Goal: Communication & Community: Participate in discussion

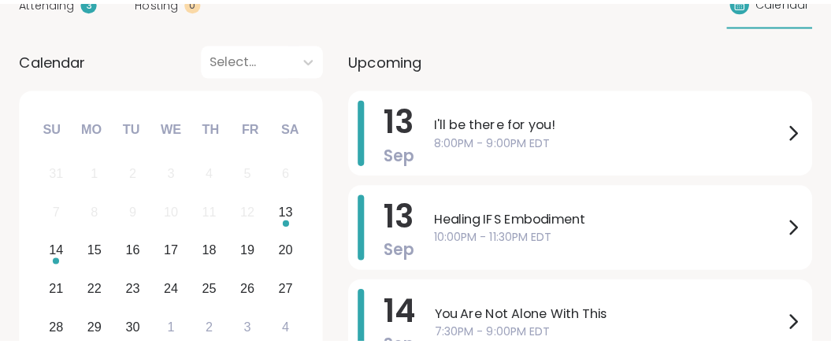
scroll to position [239, 0]
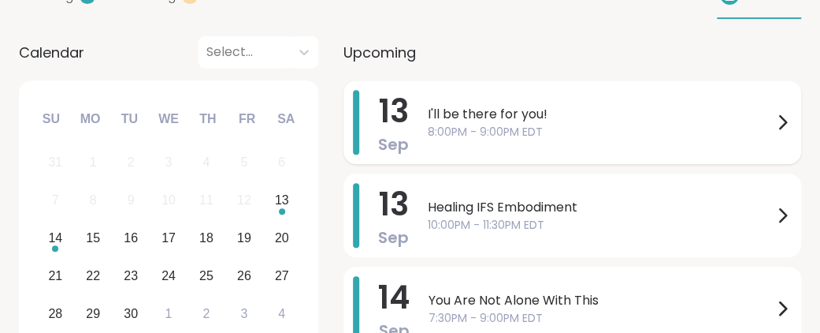
click at [774, 132] on icon at bounding box center [782, 122] width 19 height 19
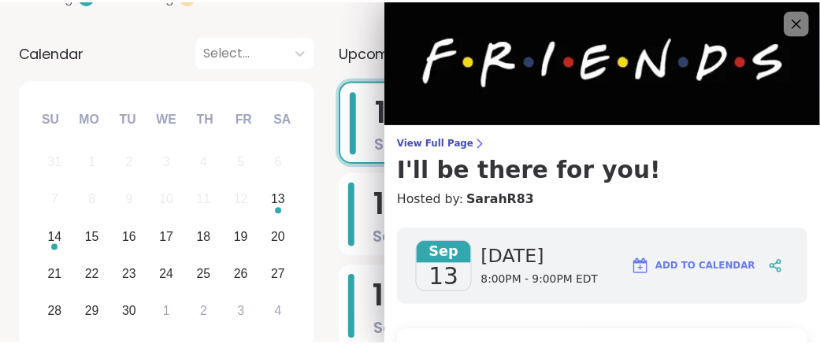
scroll to position [0, 0]
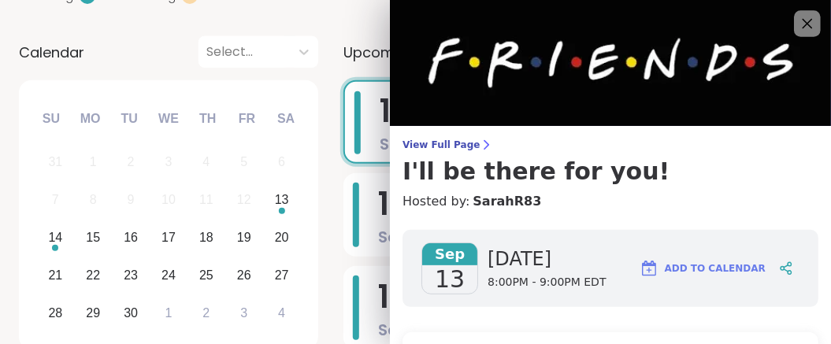
click at [797, 24] on icon at bounding box center [807, 23] width 20 height 20
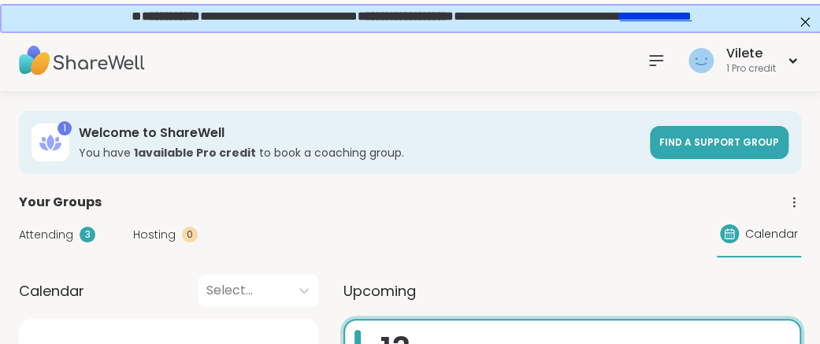
click at [650, 60] on icon at bounding box center [656, 60] width 13 height 9
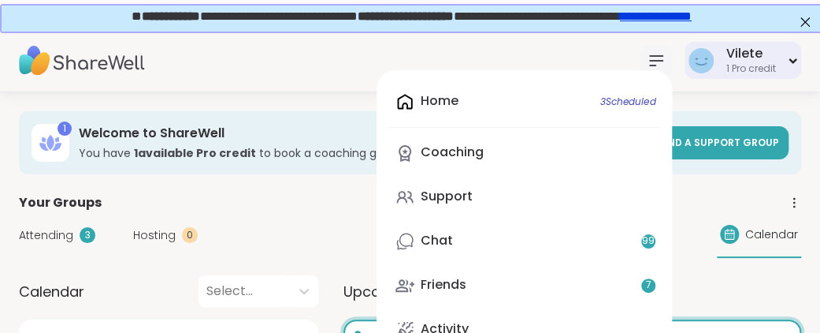
click at [690, 70] on div "Vilete 1 Pro credit" at bounding box center [743, 60] width 117 height 37
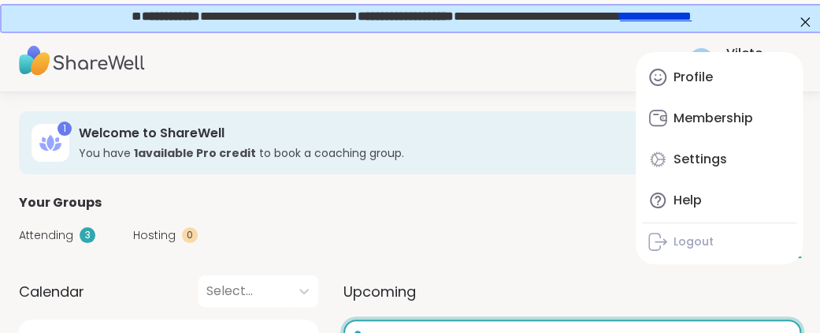
click at [647, 63] on icon at bounding box center [656, 60] width 19 height 19
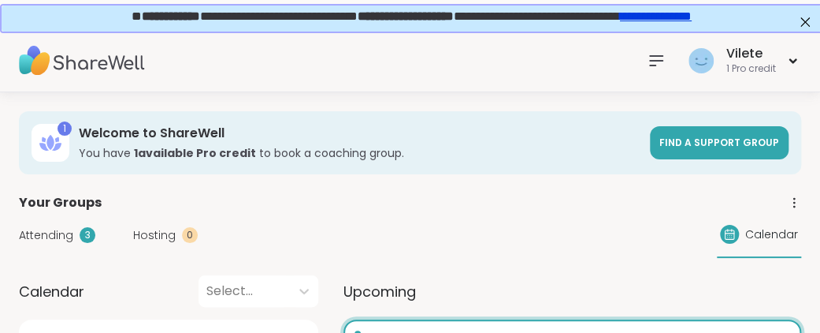
click at [559, 47] on div "Vilete 1 Pro credit" at bounding box center [410, 60] width 820 height 63
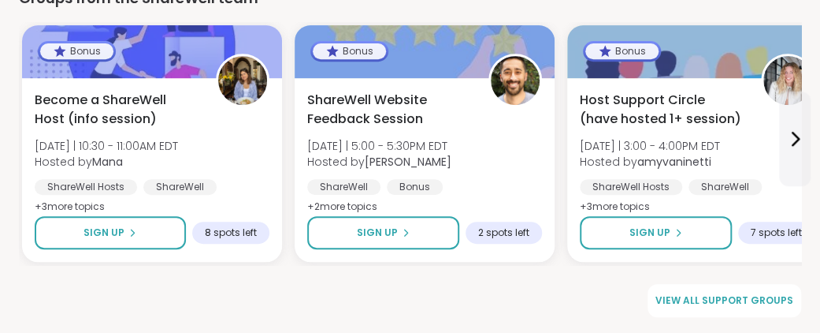
scroll to position [2561, 0]
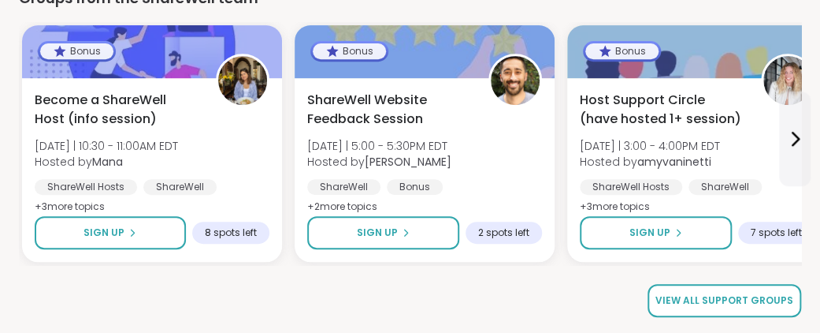
click at [729, 298] on span "View all support groups" at bounding box center [725, 300] width 138 height 14
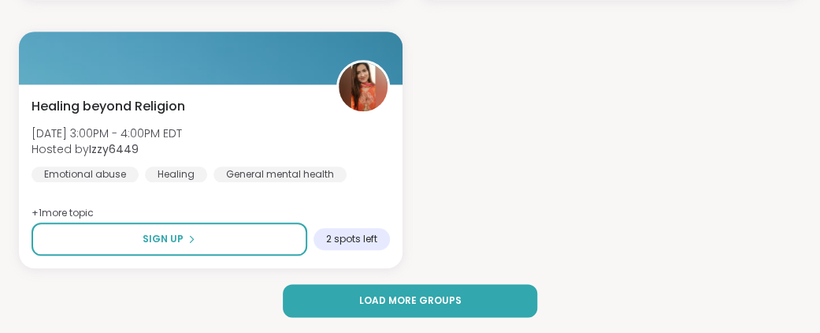
scroll to position [5110, 0]
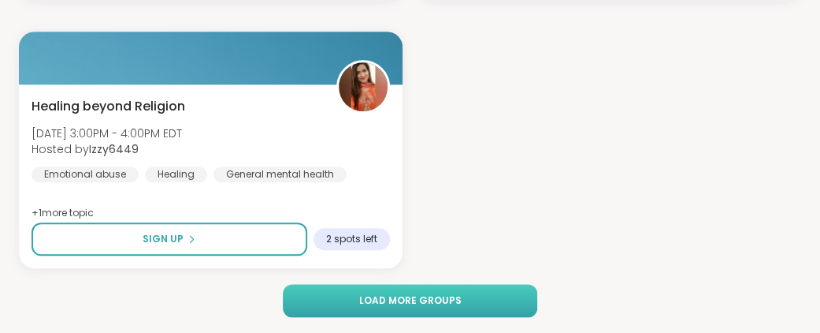
click at [436, 296] on span "Load more groups" at bounding box center [410, 300] width 102 height 14
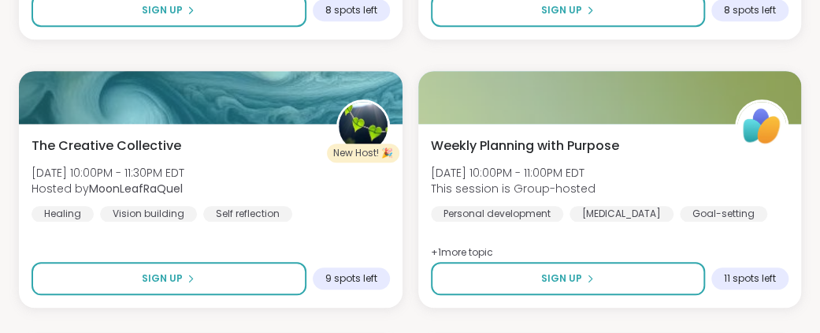
scroll to position [0, 0]
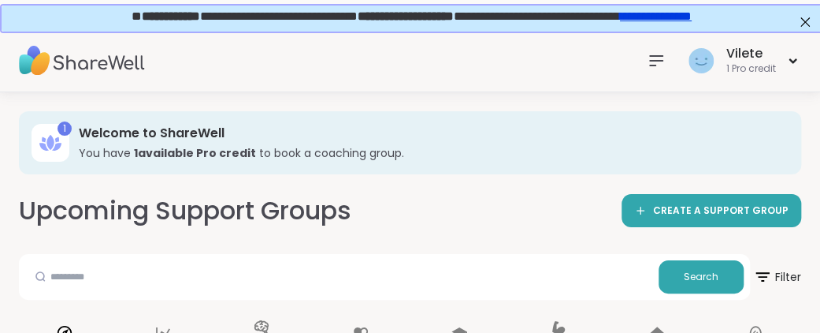
click at [647, 61] on icon at bounding box center [656, 60] width 19 height 19
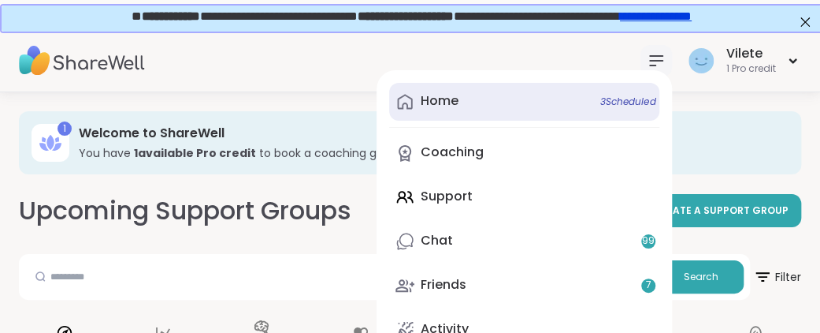
click at [425, 100] on div "Home 3 Scheduled" at bounding box center [440, 100] width 38 height 17
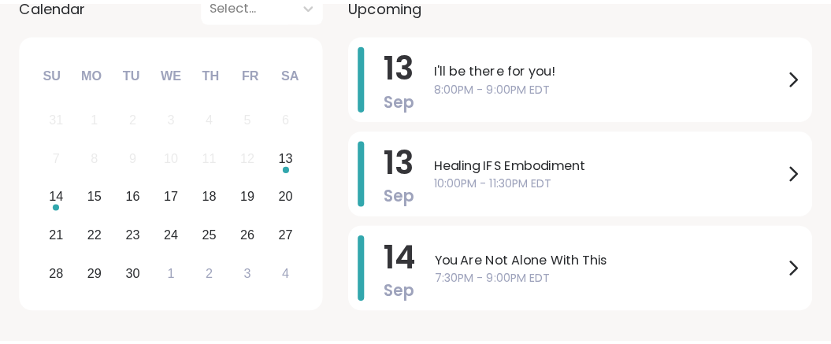
scroll to position [292, 0]
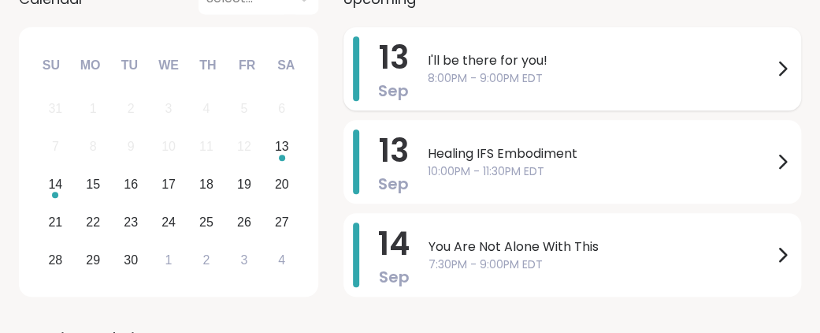
click at [579, 87] on span "8:00PM - 9:00PM EDT" at bounding box center [600, 78] width 345 height 17
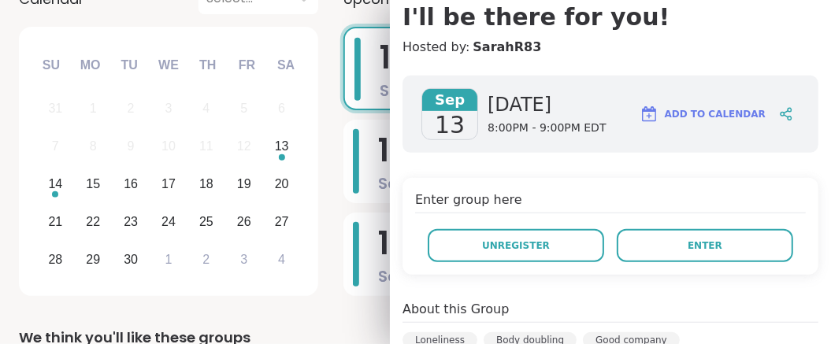
scroll to position [153, 0]
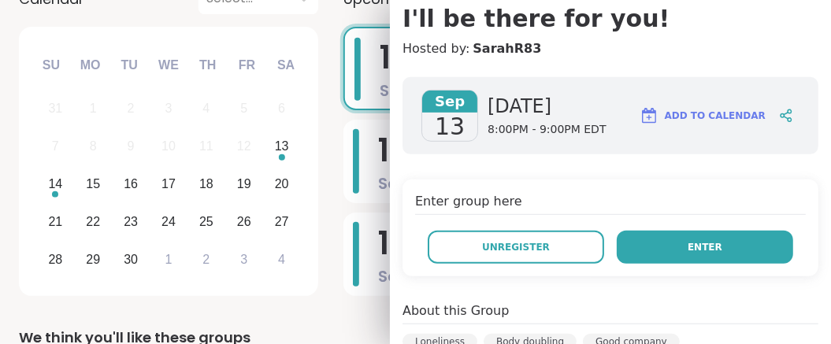
click at [688, 255] on span "Enter" at bounding box center [705, 247] width 35 height 14
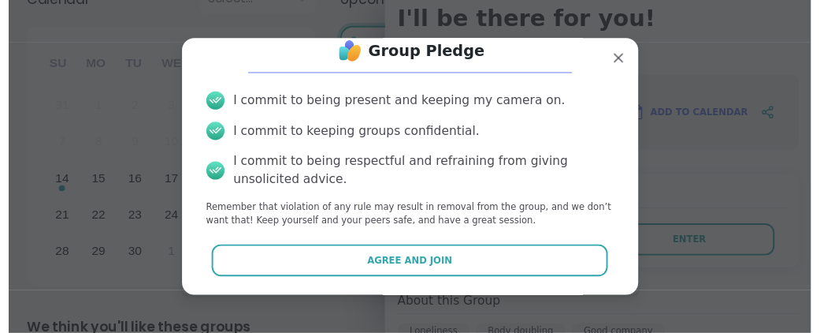
scroll to position [117, 0]
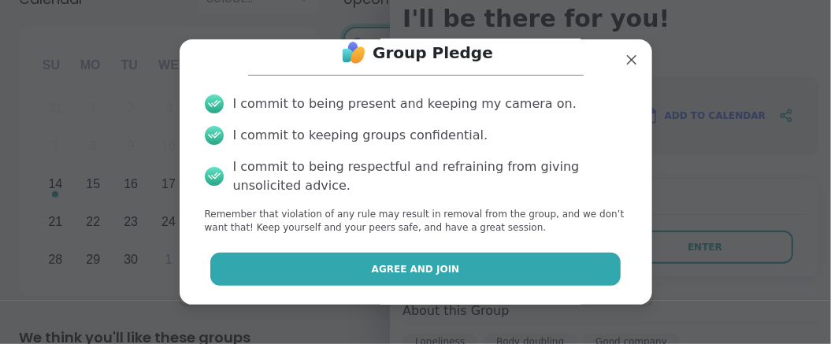
click at [442, 266] on span "Agree and Join" at bounding box center [416, 269] width 88 height 14
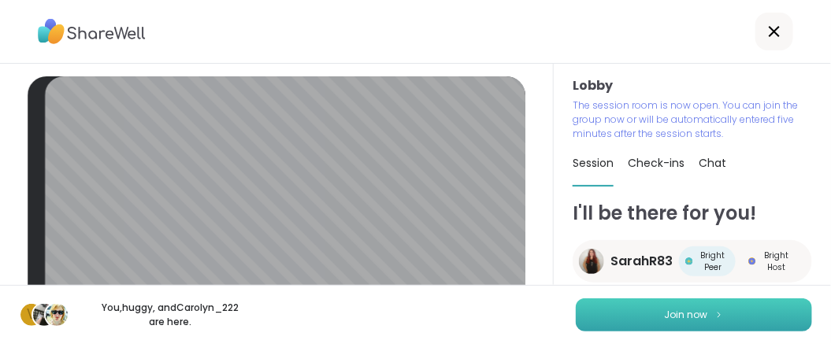
click at [665, 310] on span "Join now" at bounding box center [686, 315] width 43 height 14
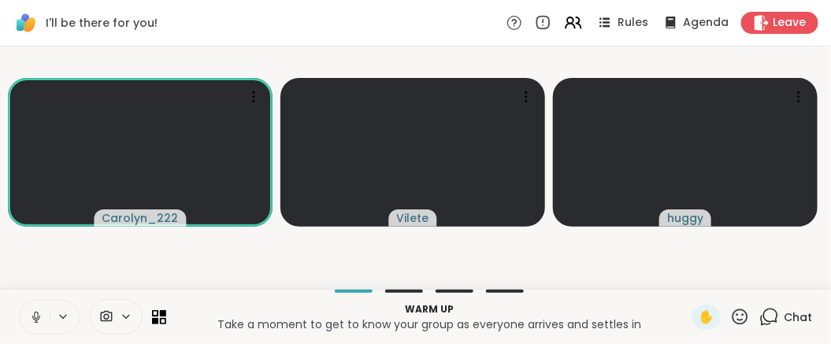
click at [39, 310] on icon at bounding box center [36, 317] width 14 height 14
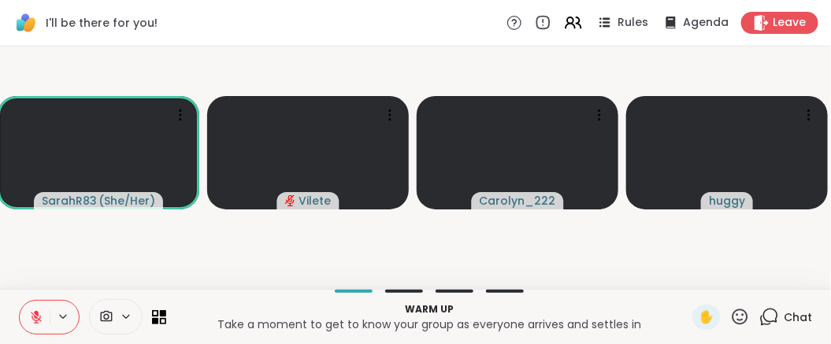
click at [39, 310] on icon at bounding box center [36, 317] width 14 height 14
click at [43, 310] on icon at bounding box center [36, 317] width 14 height 14
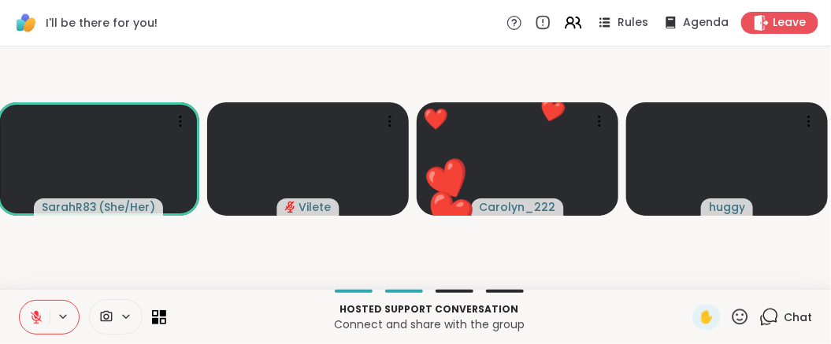
click at [39, 310] on icon at bounding box center [36, 313] width 5 height 6
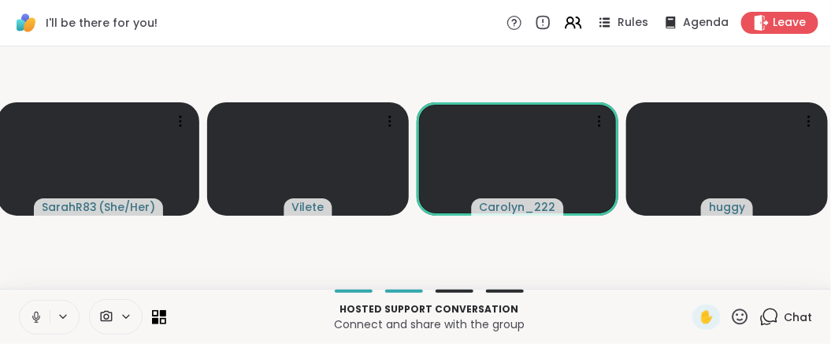
click at [38, 312] on icon at bounding box center [36, 315] width 4 height 7
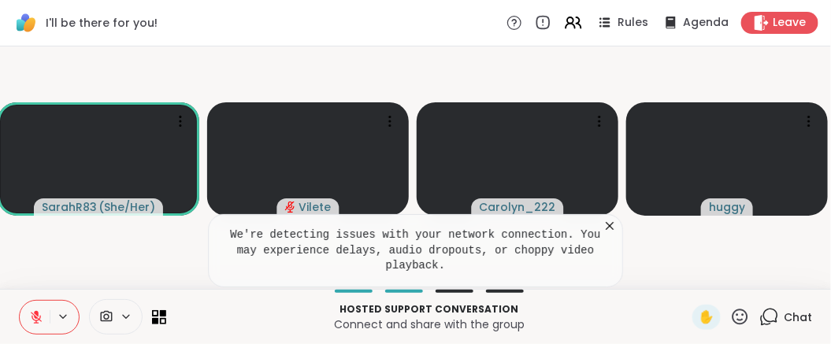
click at [609, 222] on icon at bounding box center [610, 226] width 8 height 8
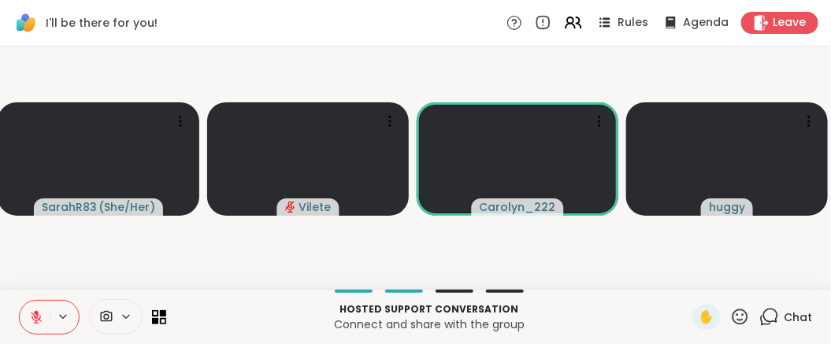
click at [730, 310] on icon at bounding box center [740, 317] width 20 height 20
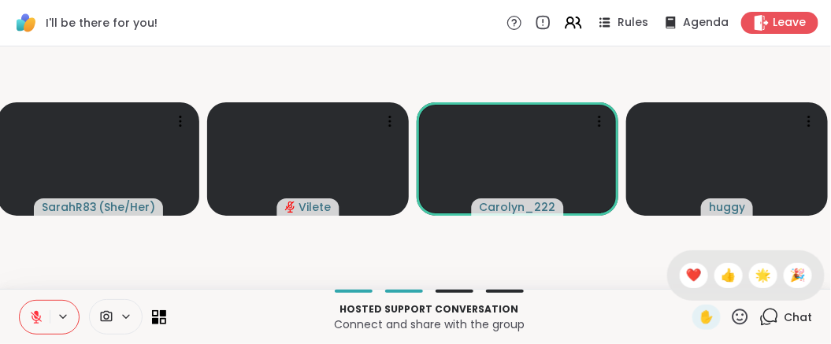
click at [760, 307] on div "Chat" at bounding box center [786, 317] width 53 height 25
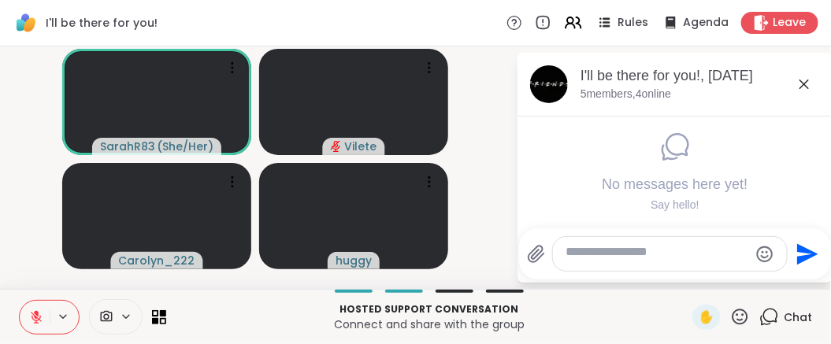
click at [633, 244] on textarea "Type your message" at bounding box center [658, 254] width 184 height 20
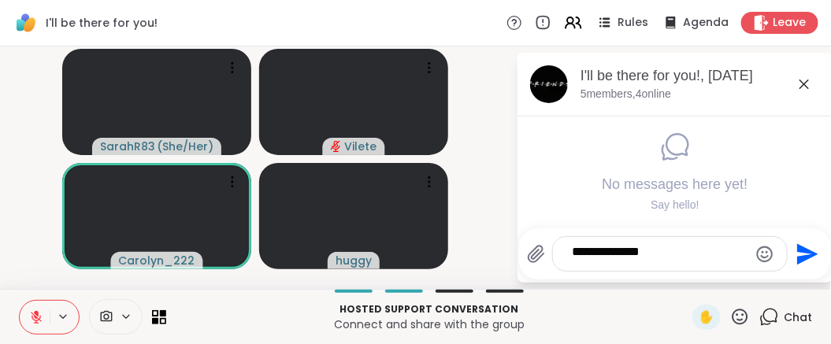
type textarea "**********"
click at [803, 243] on icon "Send" at bounding box center [807, 253] width 21 height 21
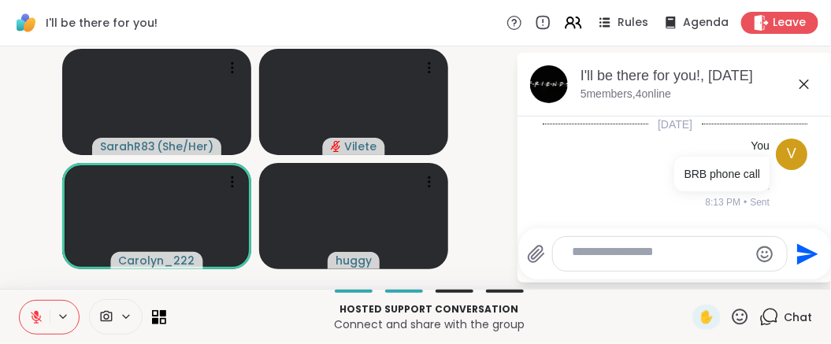
scroll to position [63, 0]
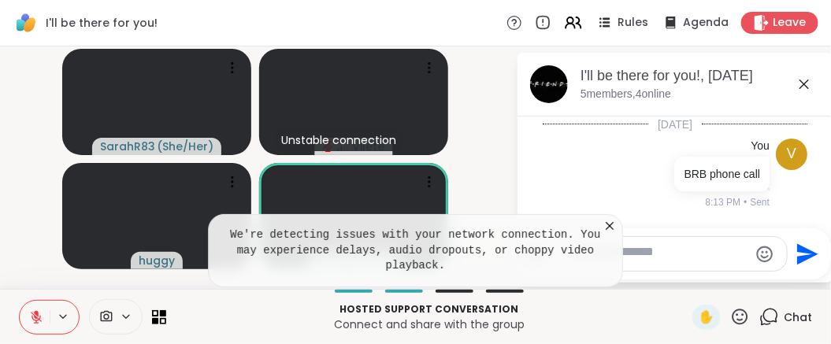
click at [799, 93] on icon at bounding box center [804, 84] width 19 height 19
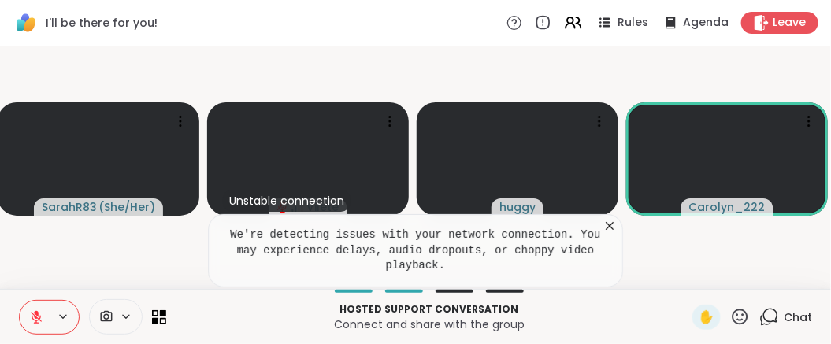
click at [613, 222] on icon at bounding box center [610, 226] width 8 height 8
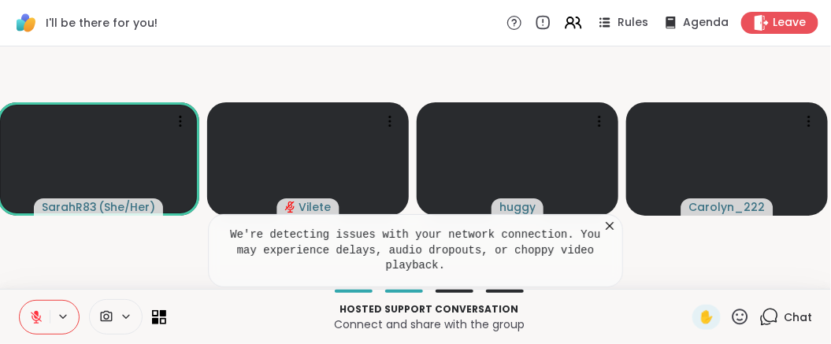
click at [43, 310] on icon at bounding box center [36, 317] width 14 height 14
click at [610, 222] on icon at bounding box center [610, 226] width 8 height 8
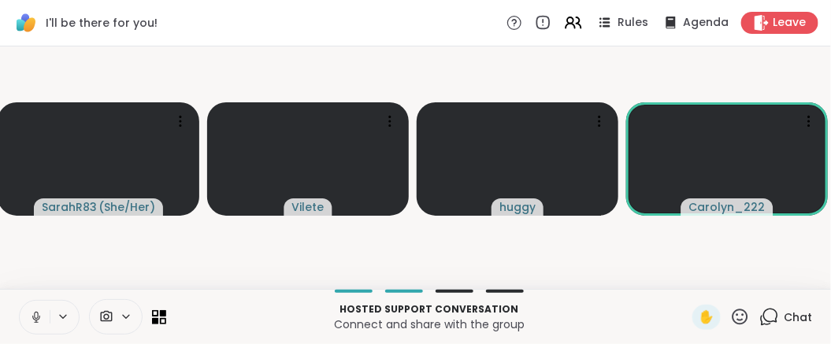
click at [42, 311] on icon at bounding box center [36, 317] width 14 height 14
click at [773, 18] on span "Leave" at bounding box center [790, 23] width 35 height 17
click at [756, 84] on video-player-container "SarahR83 ( She/Her ) Vilete huggy Carolyn_222" at bounding box center [415, 168] width 812 height 230
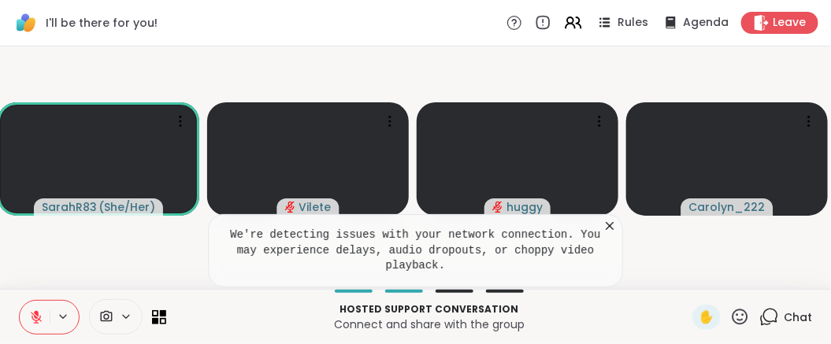
click at [610, 222] on icon at bounding box center [610, 226] width 8 height 8
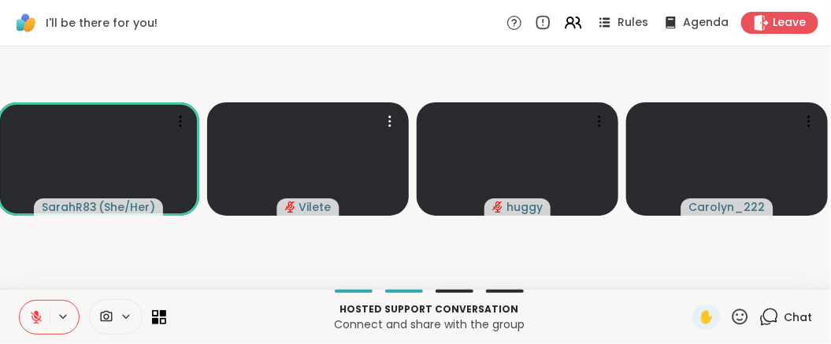
click at [751, 73] on video-player-container "SarahR83 ( She/Her ) Vilete huggy Carolyn_222" at bounding box center [415, 168] width 812 height 230
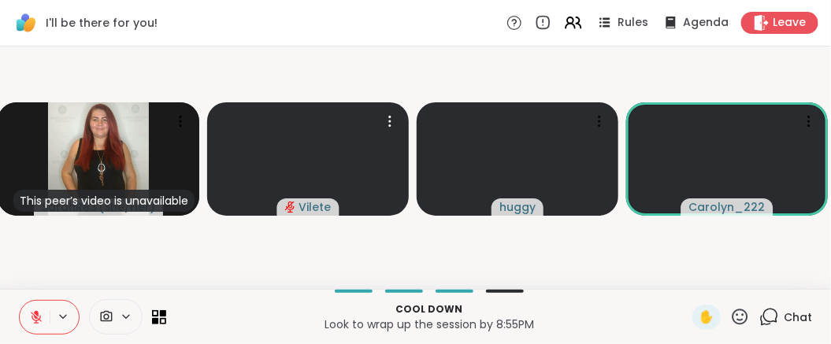
click at [43, 314] on icon at bounding box center [36, 317] width 14 height 14
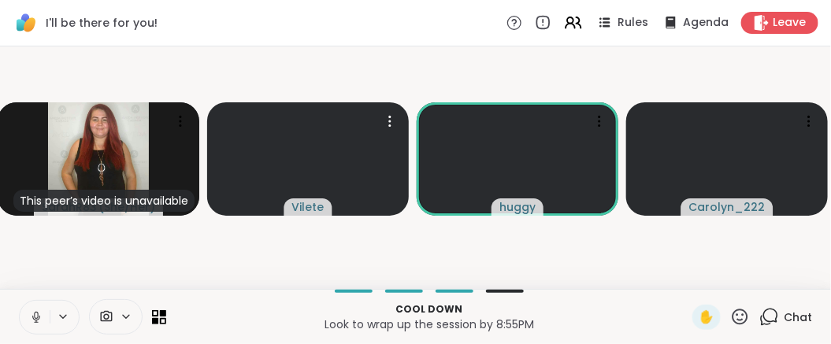
click at [523, 243] on video-player-container "This peer’s video is unavailable SarahR83 ( She/Her ) Vilete huggy Carolyn_222" at bounding box center [415, 168] width 812 height 230
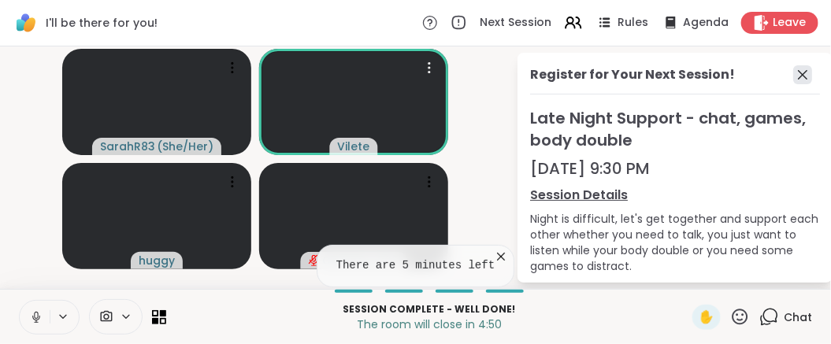
click at [793, 80] on icon at bounding box center [802, 74] width 19 height 19
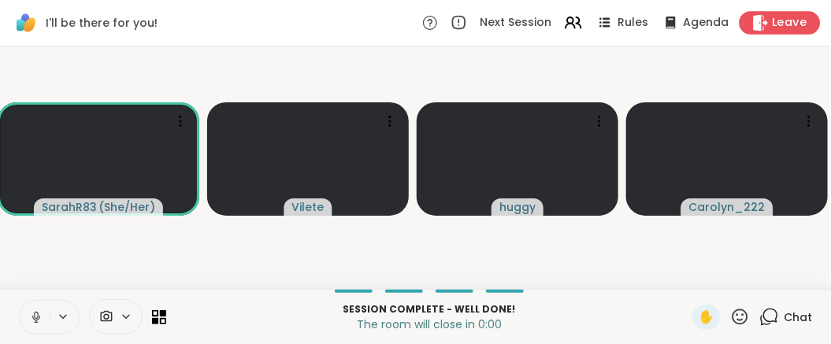
click at [773, 22] on span "Leave" at bounding box center [790, 23] width 35 height 17
